Goal: Register for event/course

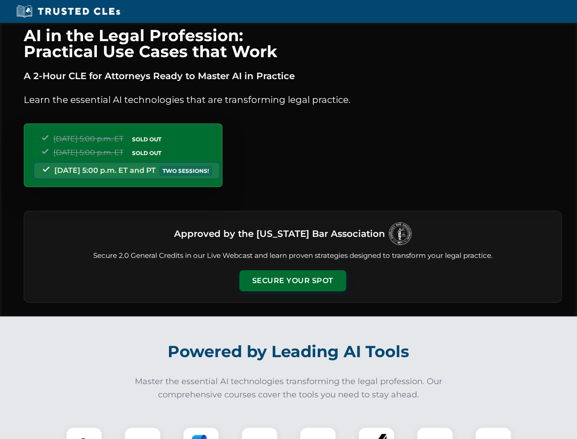
click at [293, 281] on button "Secure Your Spot" at bounding box center [293, 280] width 107 height 21
click at [84, 433] on img at bounding box center [84, 445] width 27 height 27
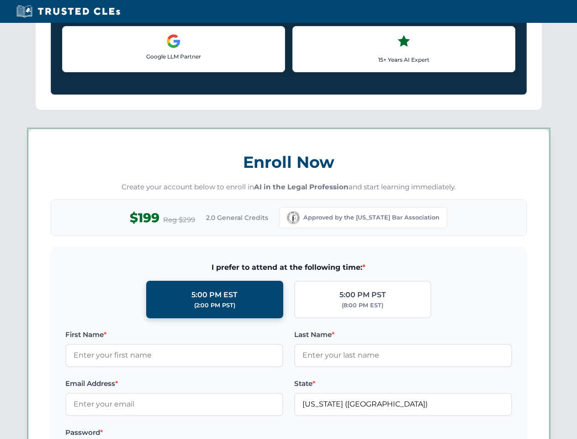
click at [201, 433] on label "Password *" at bounding box center [174, 432] width 218 height 11
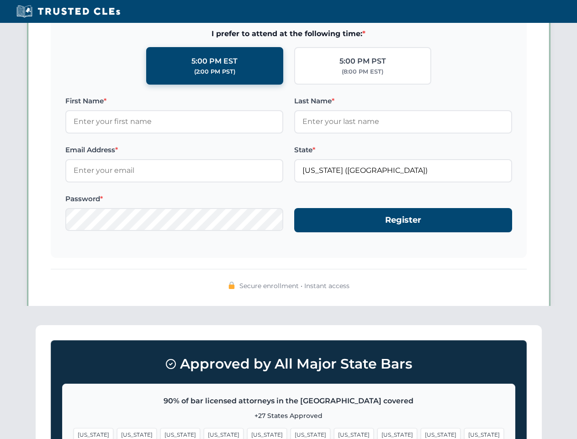
click at [421, 433] on span "[US_STATE]" at bounding box center [441, 434] width 40 height 13
